Goal: Use online tool/utility: Utilize a website feature to perform a specific function

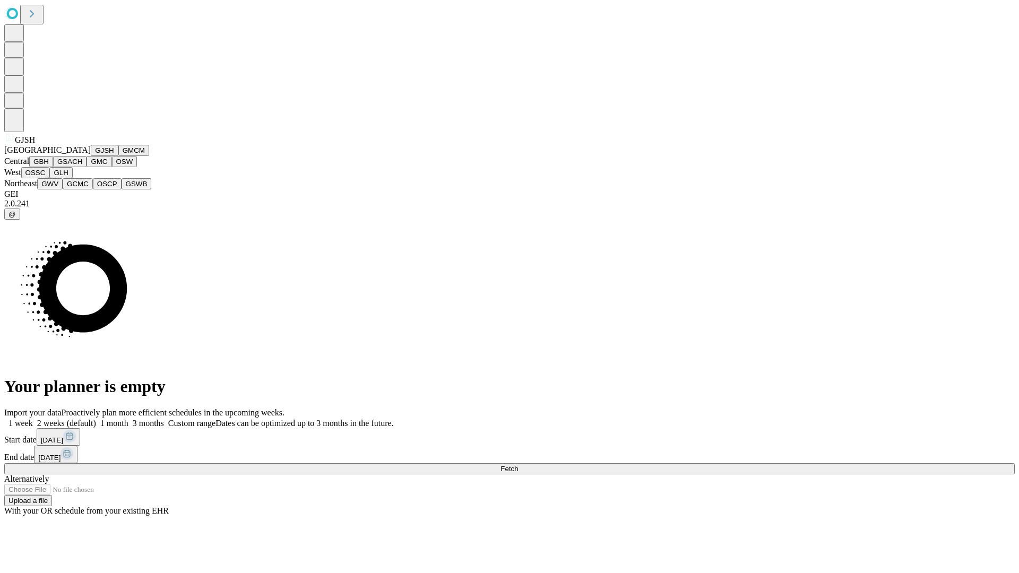
click at [91, 156] on button "GJSH" at bounding box center [105, 150] width 28 height 11
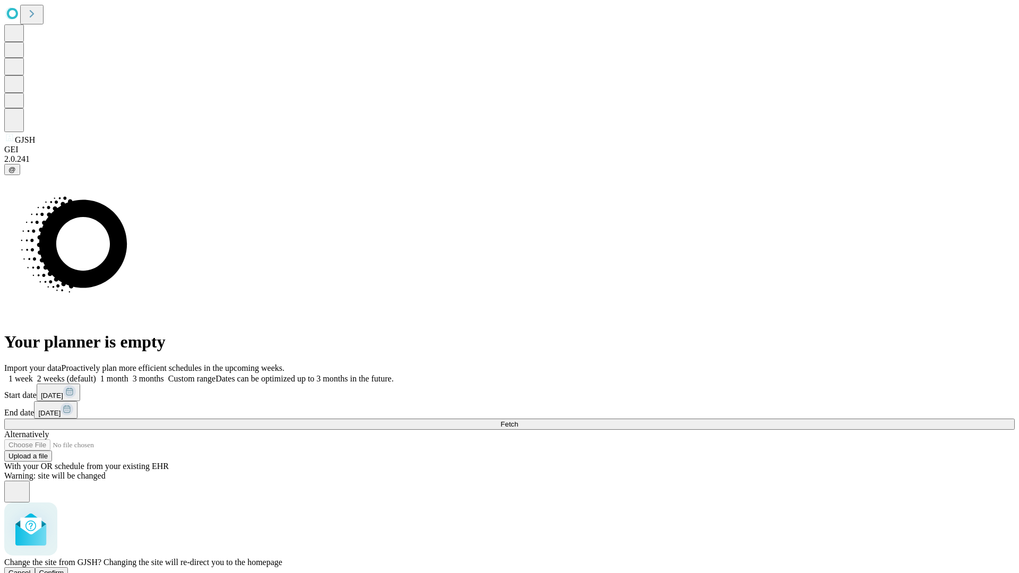
click at [64, 569] on span "Confirm" at bounding box center [51, 573] width 25 height 8
click at [96, 374] on label "2 weeks (default)" at bounding box center [64, 378] width 63 height 9
click at [518, 420] on span "Fetch" at bounding box center [510, 424] width 18 height 8
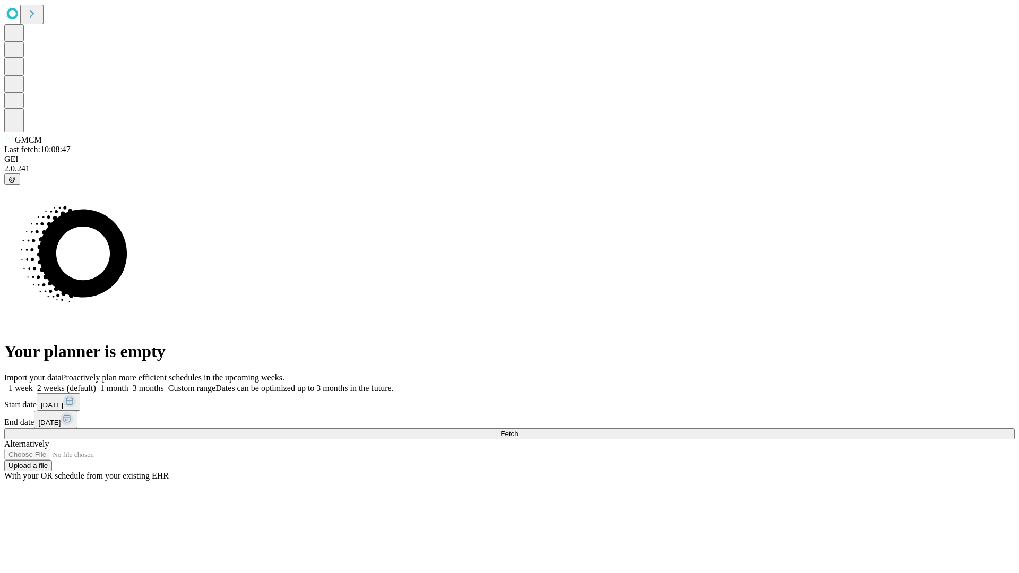
click at [96, 384] on label "2 weeks (default)" at bounding box center [64, 388] width 63 height 9
click at [518, 430] on span "Fetch" at bounding box center [510, 434] width 18 height 8
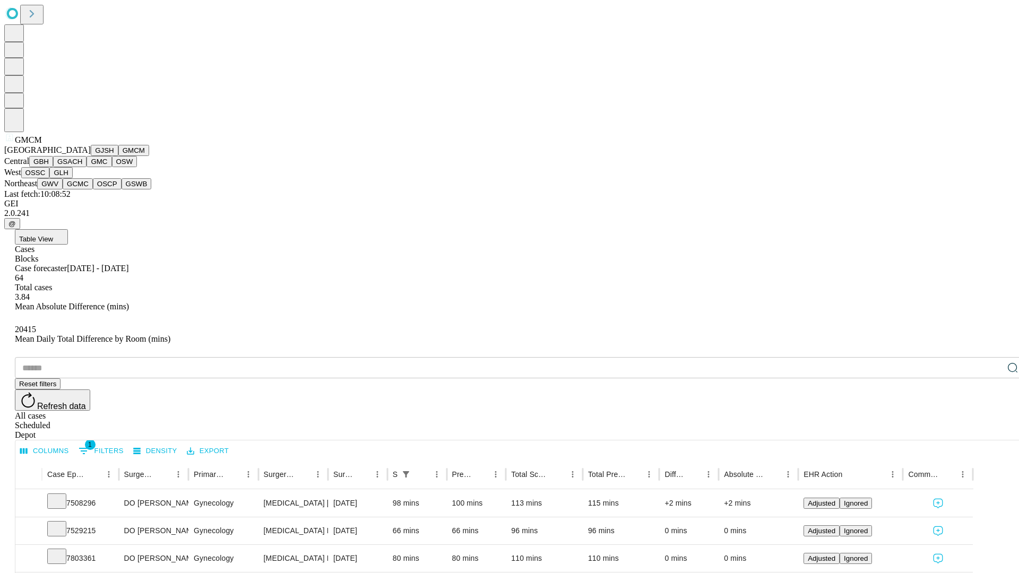
click at [53, 167] on button "GBH" at bounding box center [41, 161] width 24 height 11
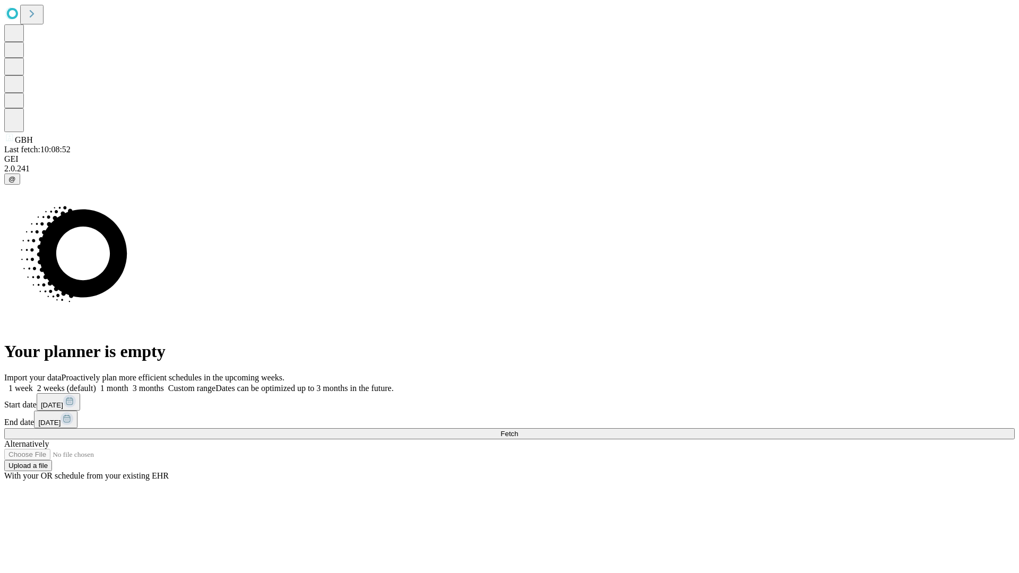
click at [96, 384] on label "2 weeks (default)" at bounding box center [64, 388] width 63 height 9
click at [518, 430] on span "Fetch" at bounding box center [510, 434] width 18 height 8
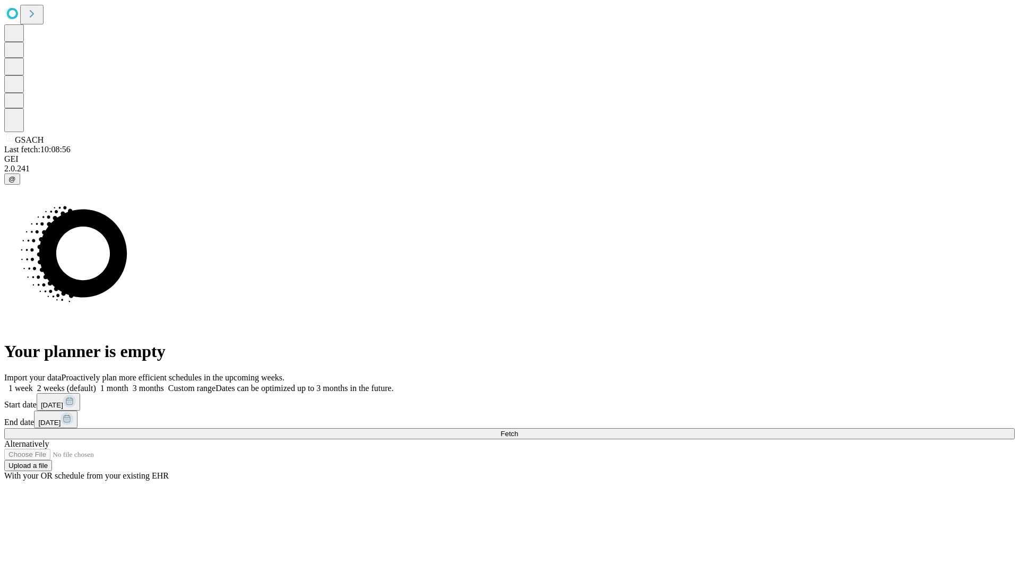
click at [518, 430] on span "Fetch" at bounding box center [510, 434] width 18 height 8
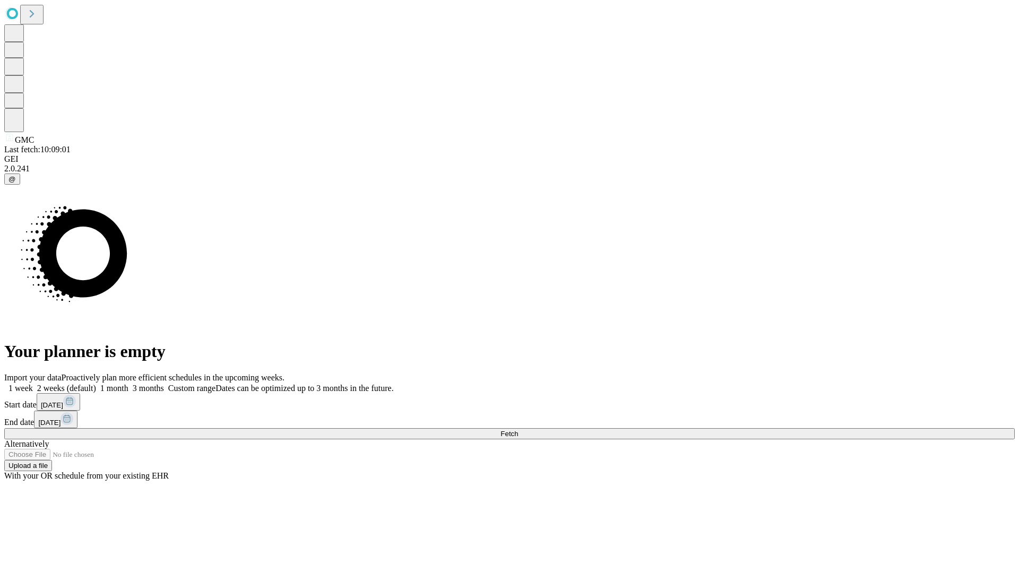
click at [96, 384] on label "2 weeks (default)" at bounding box center [64, 388] width 63 height 9
click at [518, 430] on span "Fetch" at bounding box center [510, 434] width 18 height 8
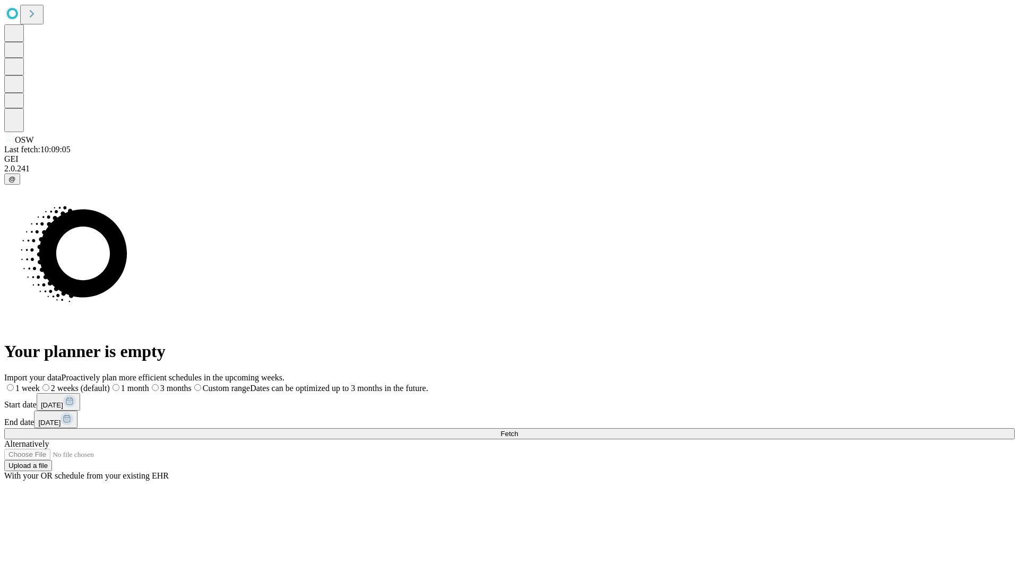
click at [110, 384] on label "2 weeks (default)" at bounding box center [75, 388] width 70 height 9
click at [518, 430] on span "Fetch" at bounding box center [510, 434] width 18 height 8
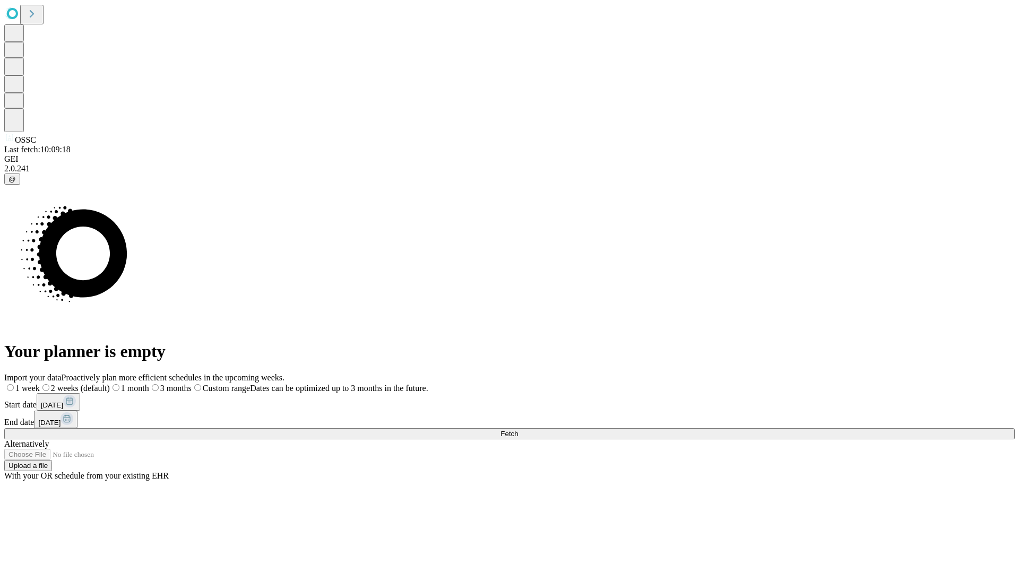
click at [110, 384] on label "2 weeks (default)" at bounding box center [75, 388] width 70 height 9
click at [518, 430] on span "Fetch" at bounding box center [510, 434] width 18 height 8
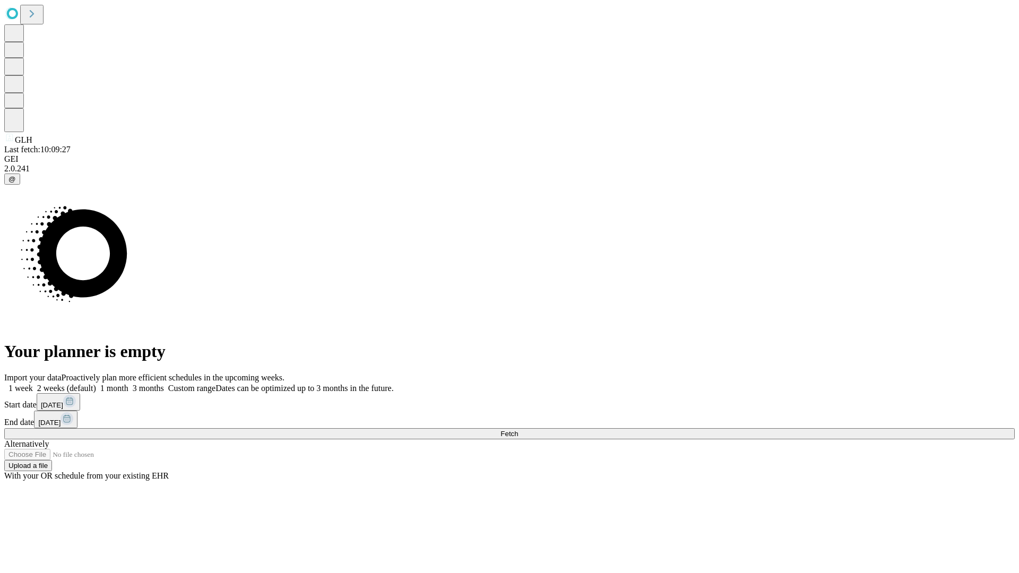
click at [96, 384] on label "2 weeks (default)" at bounding box center [64, 388] width 63 height 9
click at [518, 430] on span "Fetch" at bounding box center [510, 434] width 18 height 8
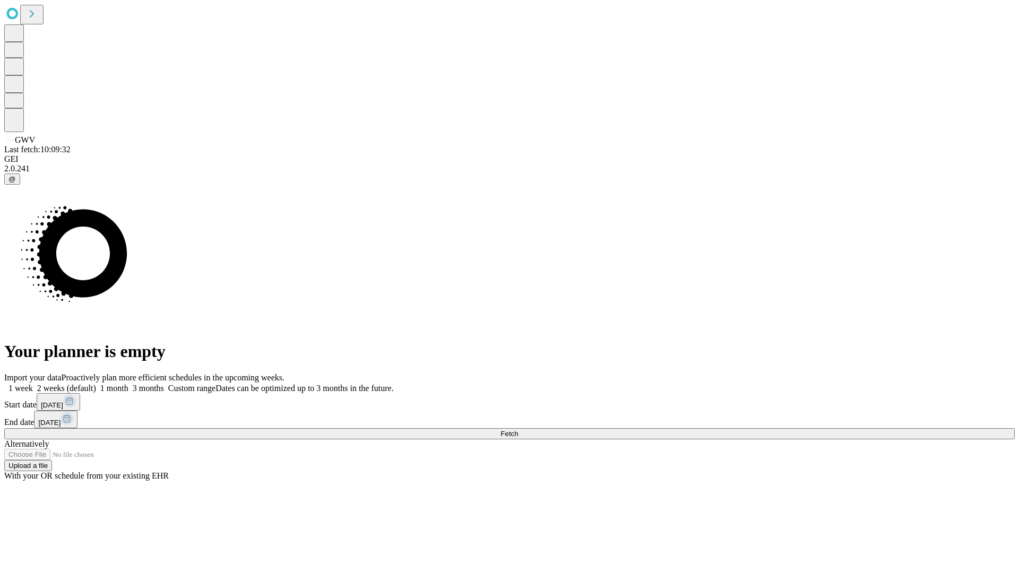
click at [96, 384] on label "2 weeks (default)" at bounding box center [64, 388] width 63 height 9
click at [518, 430] on span "Fetch" at bounding box center [510, 434] width 18 height 8
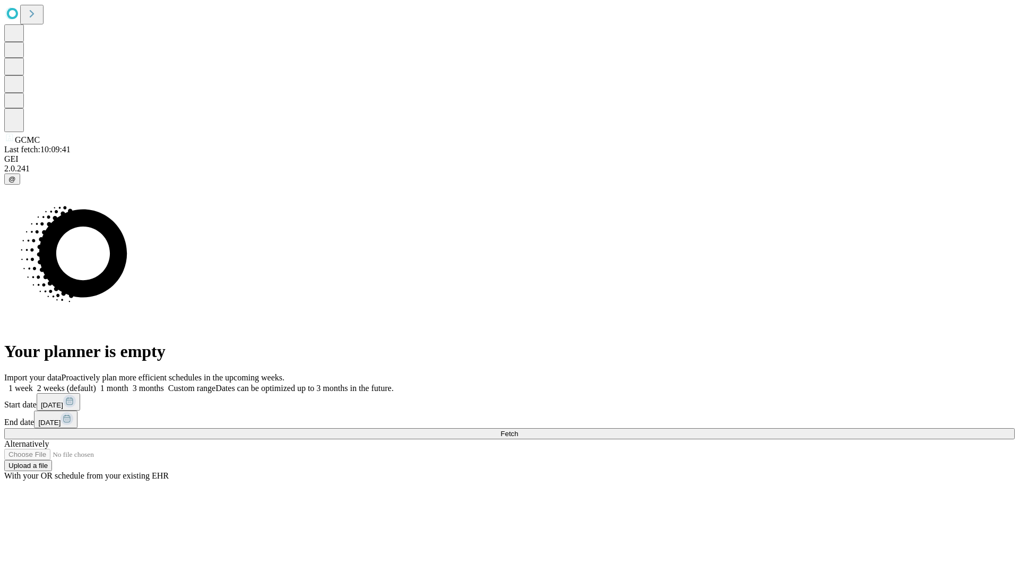
click at [96, 384] on label "2 weeks (default)" at bounding box center [64, 388] width 63 height 9
click at [518, 430] on span "Fetch" at bounding box center [510, 434] width 18 height 8
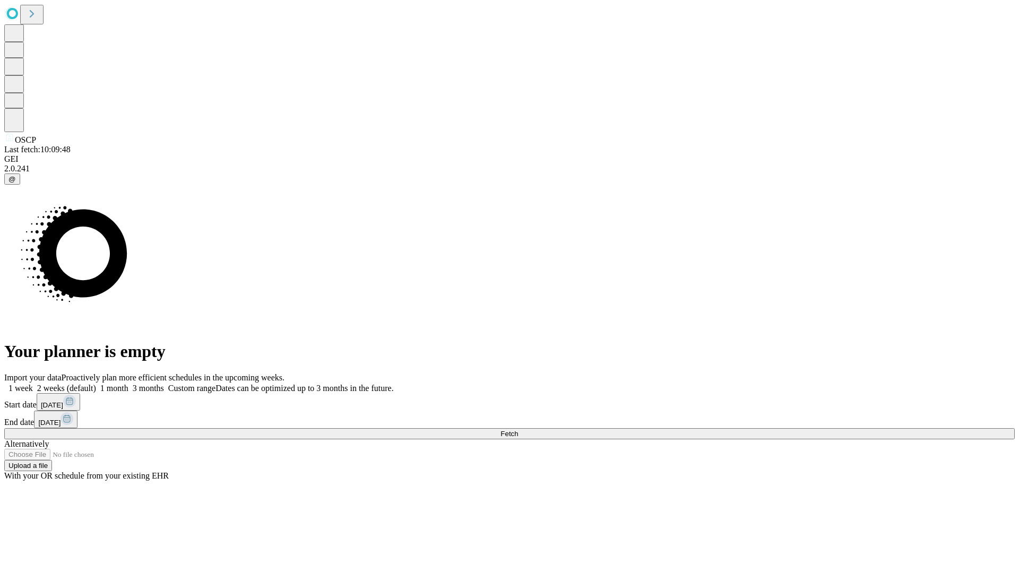
click at [96, 384] on label "2 weeks (default)" at bounding box center [64, 388] width 63 height 9
click at [518, 430] on span "Fetch" at bounding box center [510, 434] width 18 height 8
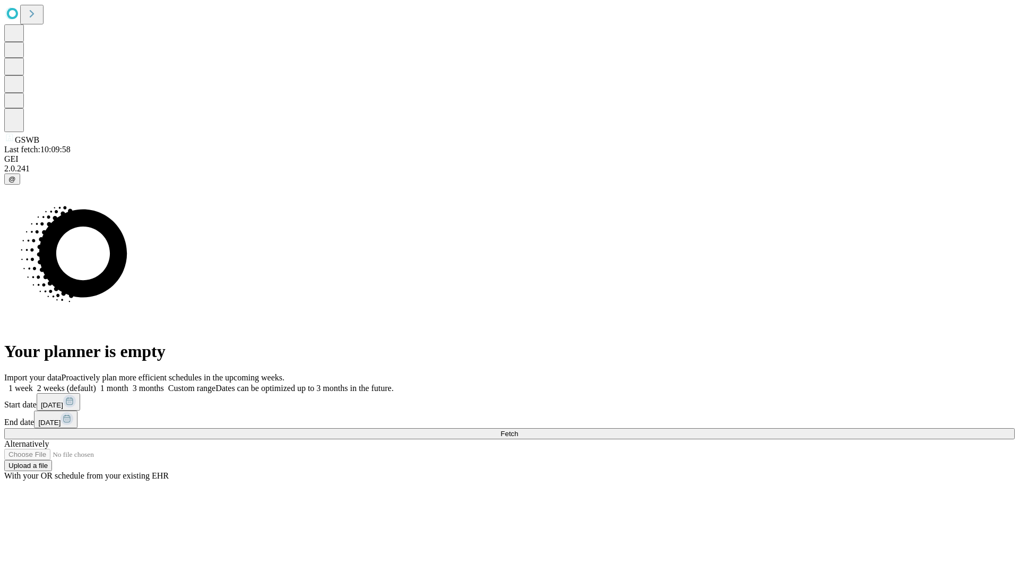
click at [96, 384] on label "2 weeks (default)" at bounding box center [64, 388] width 63 height 9
click at [518, 430] on span "Fetch" at bounding box center [510, 434] width 18 height 8
